Goal: Communication & Community: Answer question/provide support

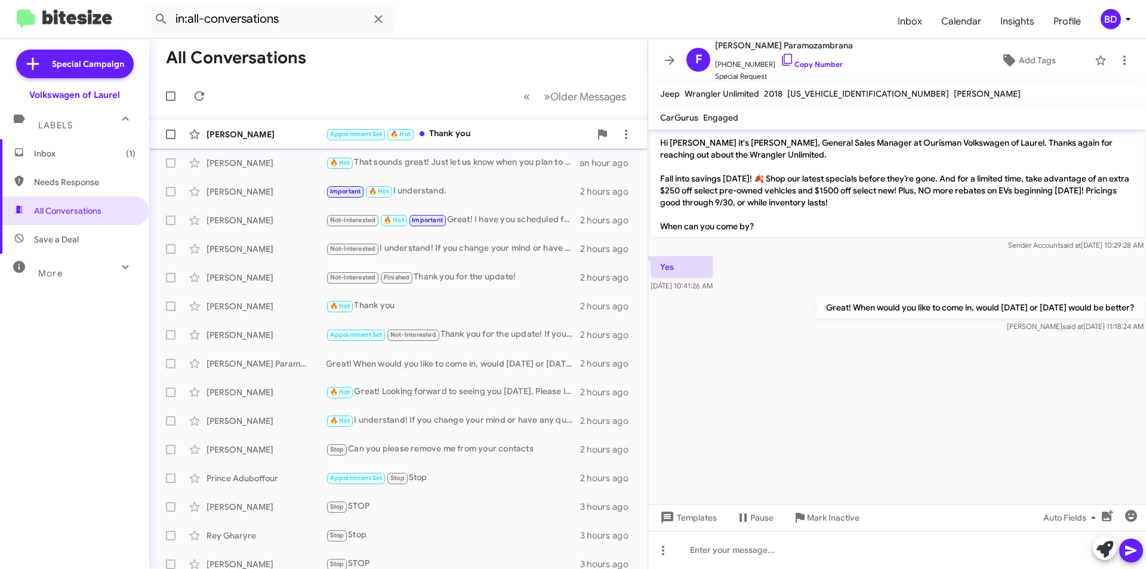
click at [482, 138] on div "Appointment Set 🔥 Hot Thank you" at bounding box center [458, 134] width 264 height 14
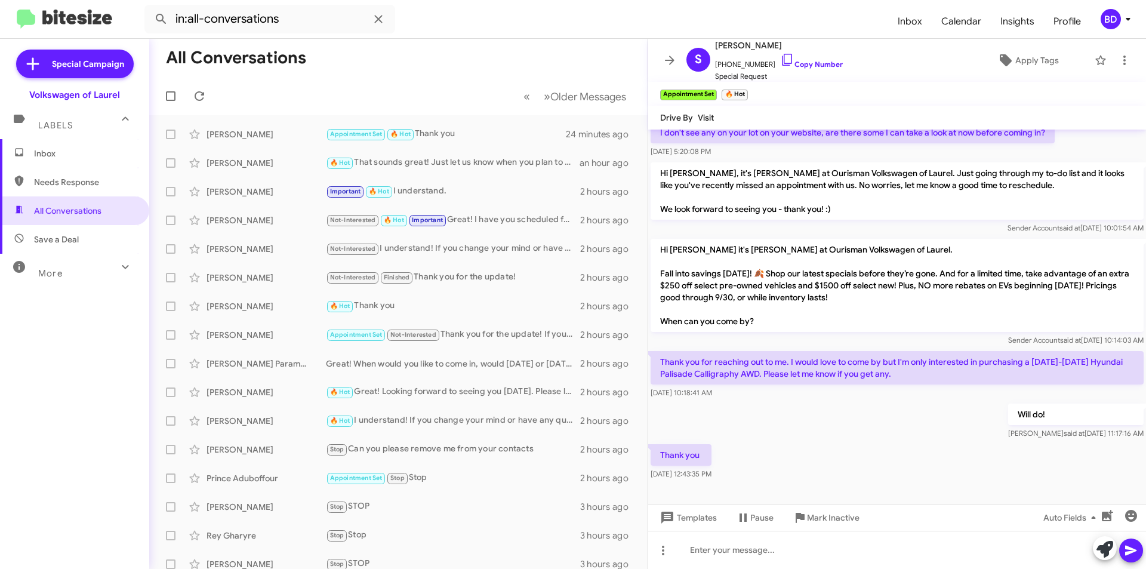
scroll to position [186, 0]
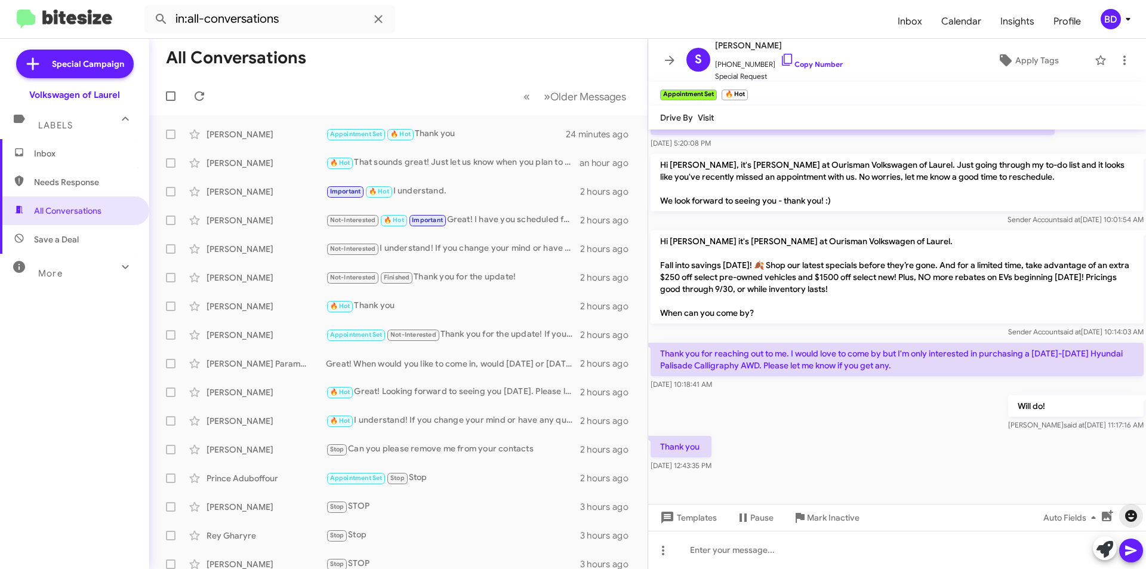
click at [1131, 516] on icon "button" at bounding box center [1131, 516] width 12 height 12
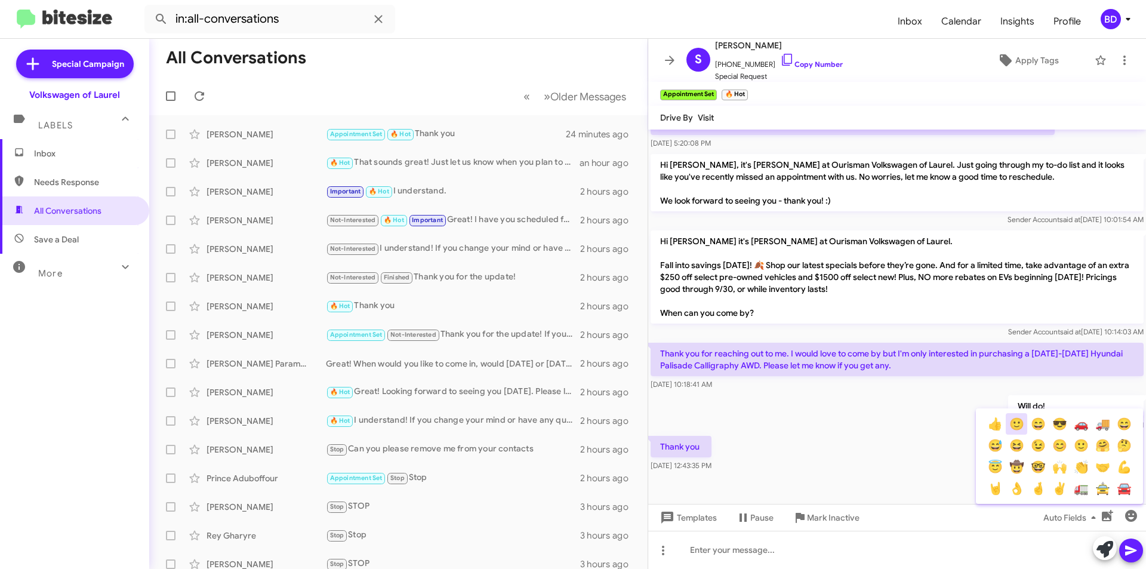
click at [1014, 422] on button "🙂" at bounding box center [1015, 423] width 21 height 21
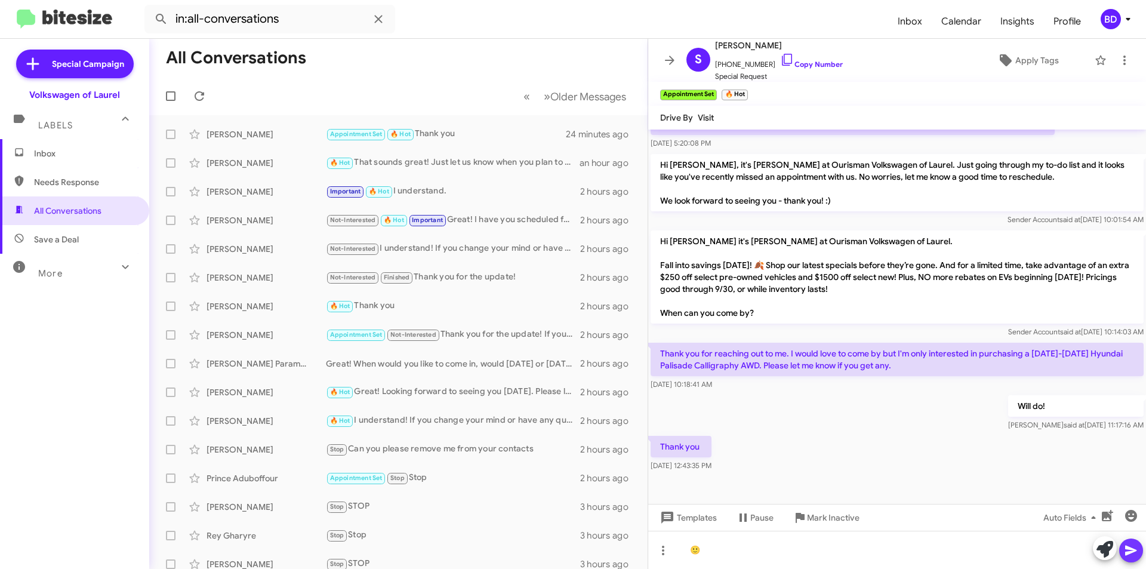
click at [1128, 556] on icon at bounding box center [1131, 550] width 14 height 14
